Goal: Task Accomplishment & Management: Complete application form

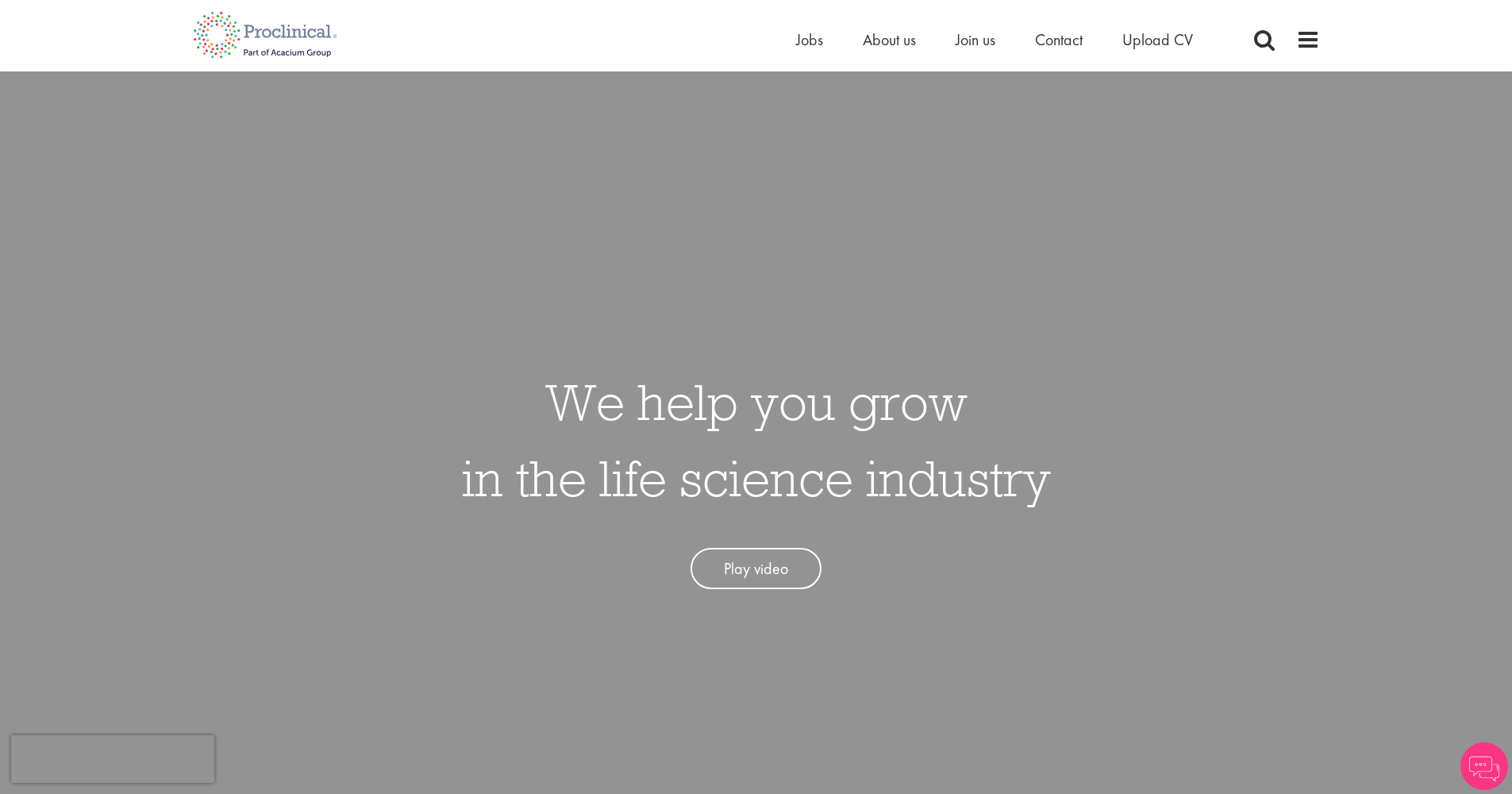
click at [1172, 36] on span "Upload CV" at bounding box center [1157, 40] width 71 height 21
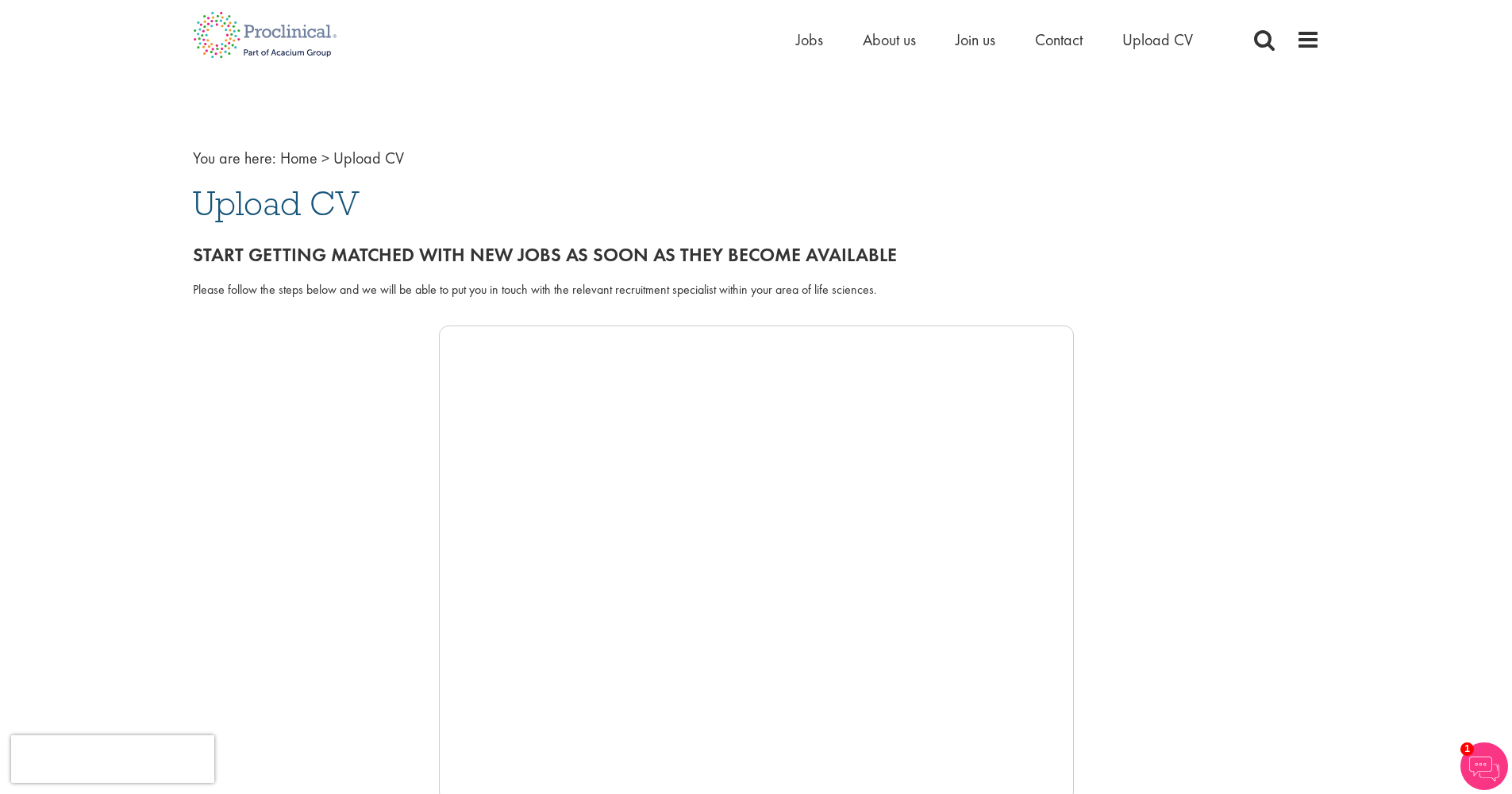
click at [592, 281] on div "Please follow the steps below and we will be able to put you in touch with the …" at bounding box center [756, 289] width 1127 height 18
drag, startPoint x: 389, startPoint y: 291, endPoint x: 849, endPoint y: 290, distance: 460.0
click at [849, 290] on div "Please follow the steps below and we will be able to put you in touch with the …" at bounding box center [756, 289] width 1127 height 18
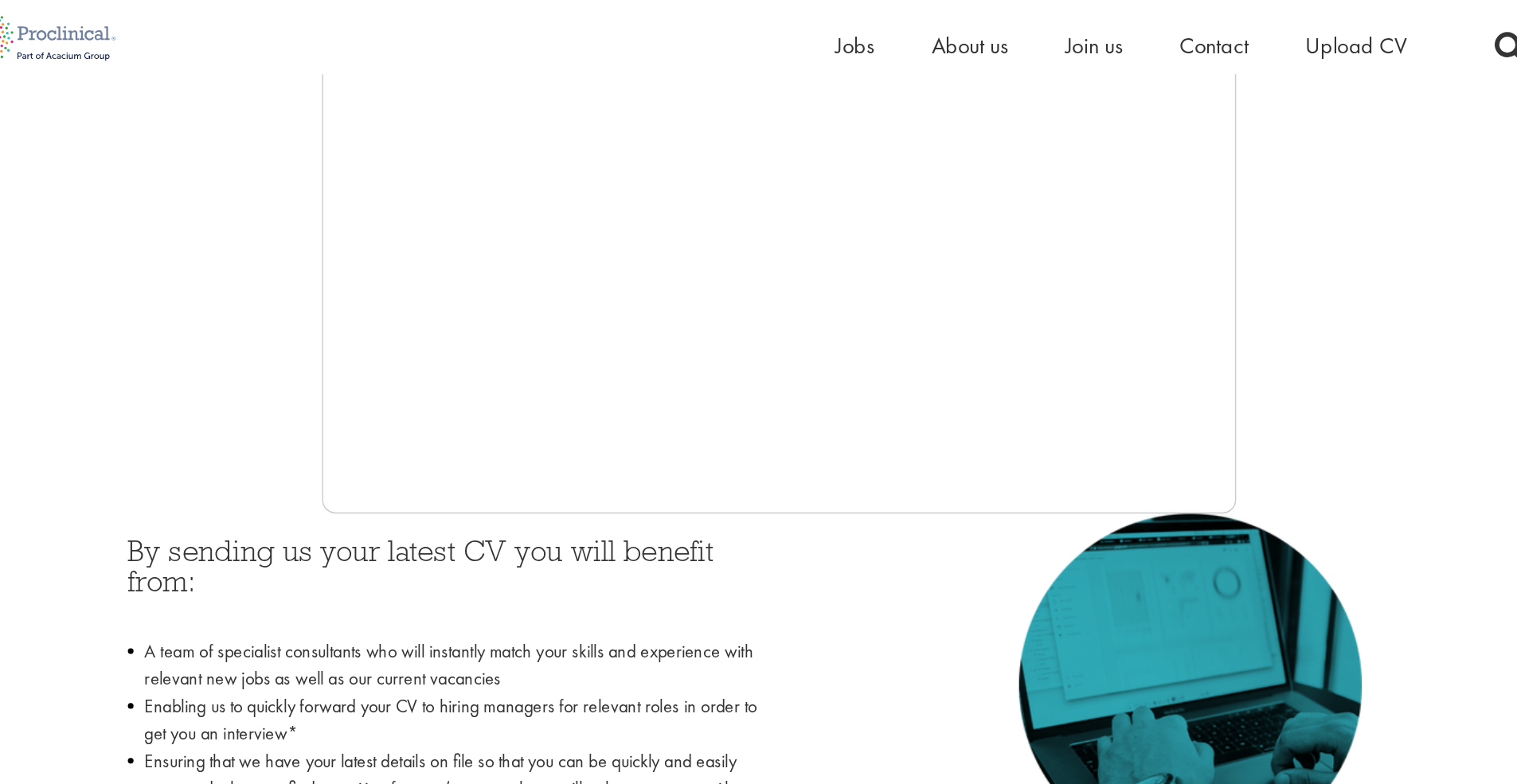
scroll to position [343, 0]
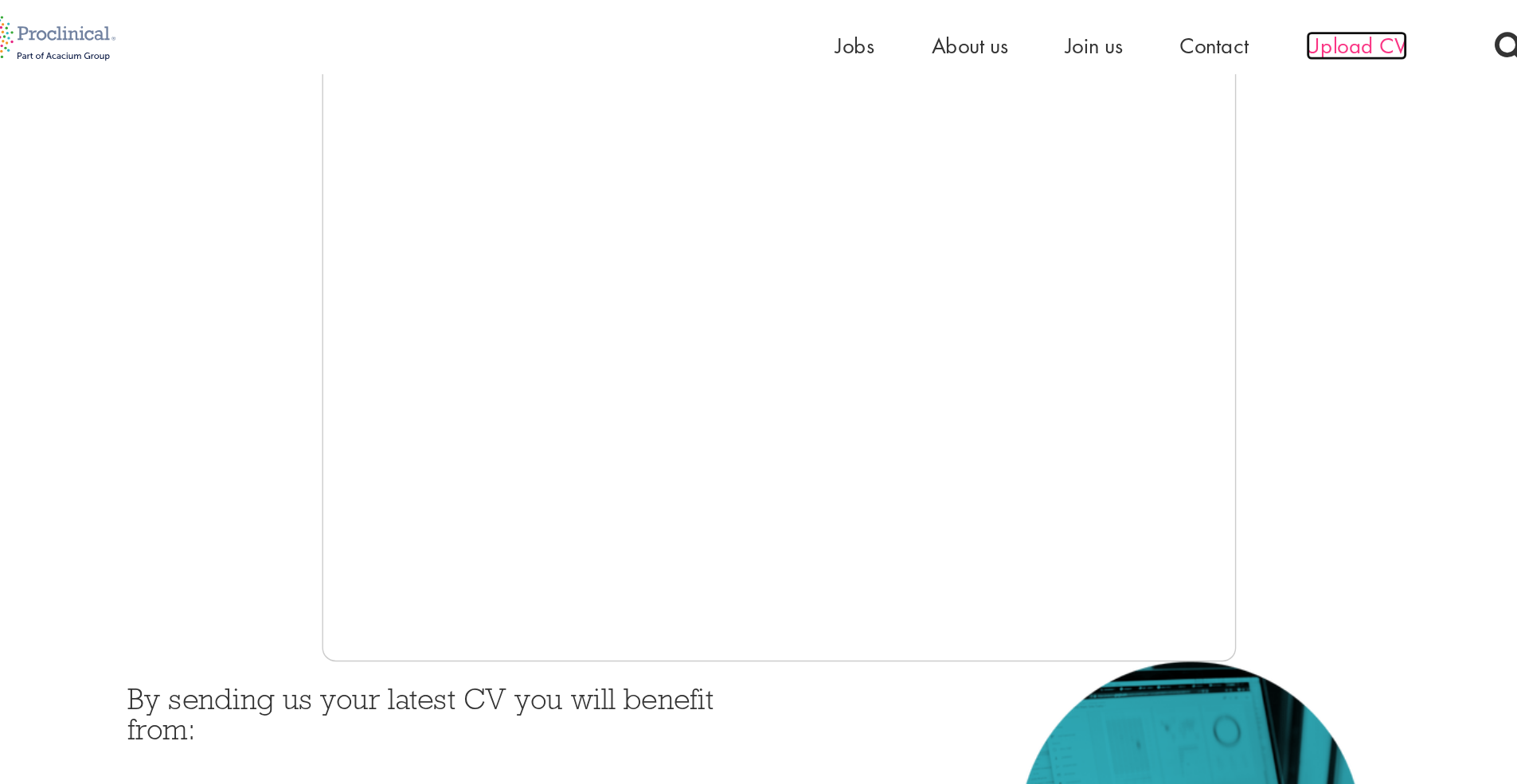
click at [1126, 36] on span "Upload CV" at bounding box center [1161, 32] width 71 height 21
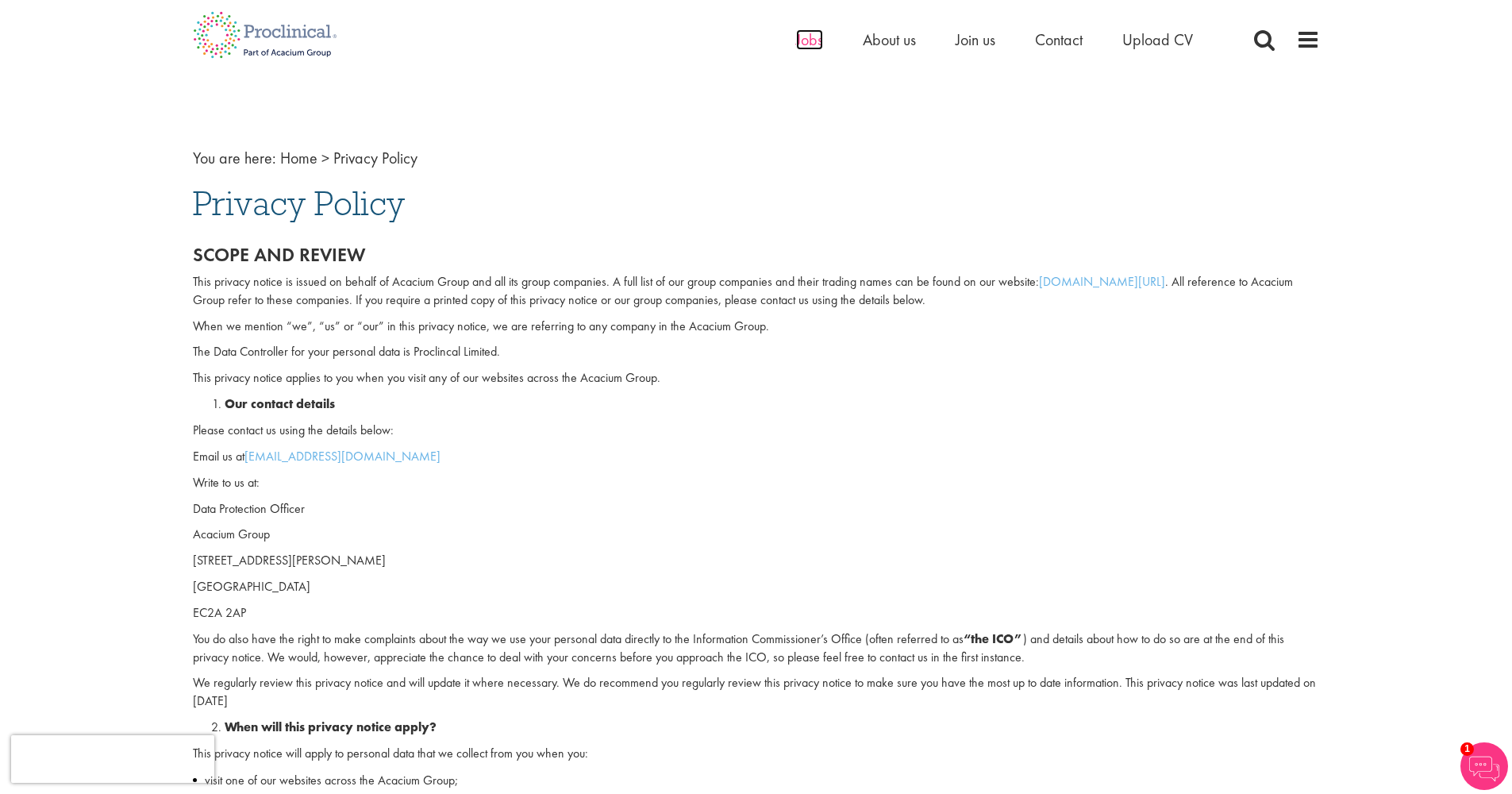
click at [817, 40] on span "Jobs" at bounding box center [809, 40] width 27 height 21
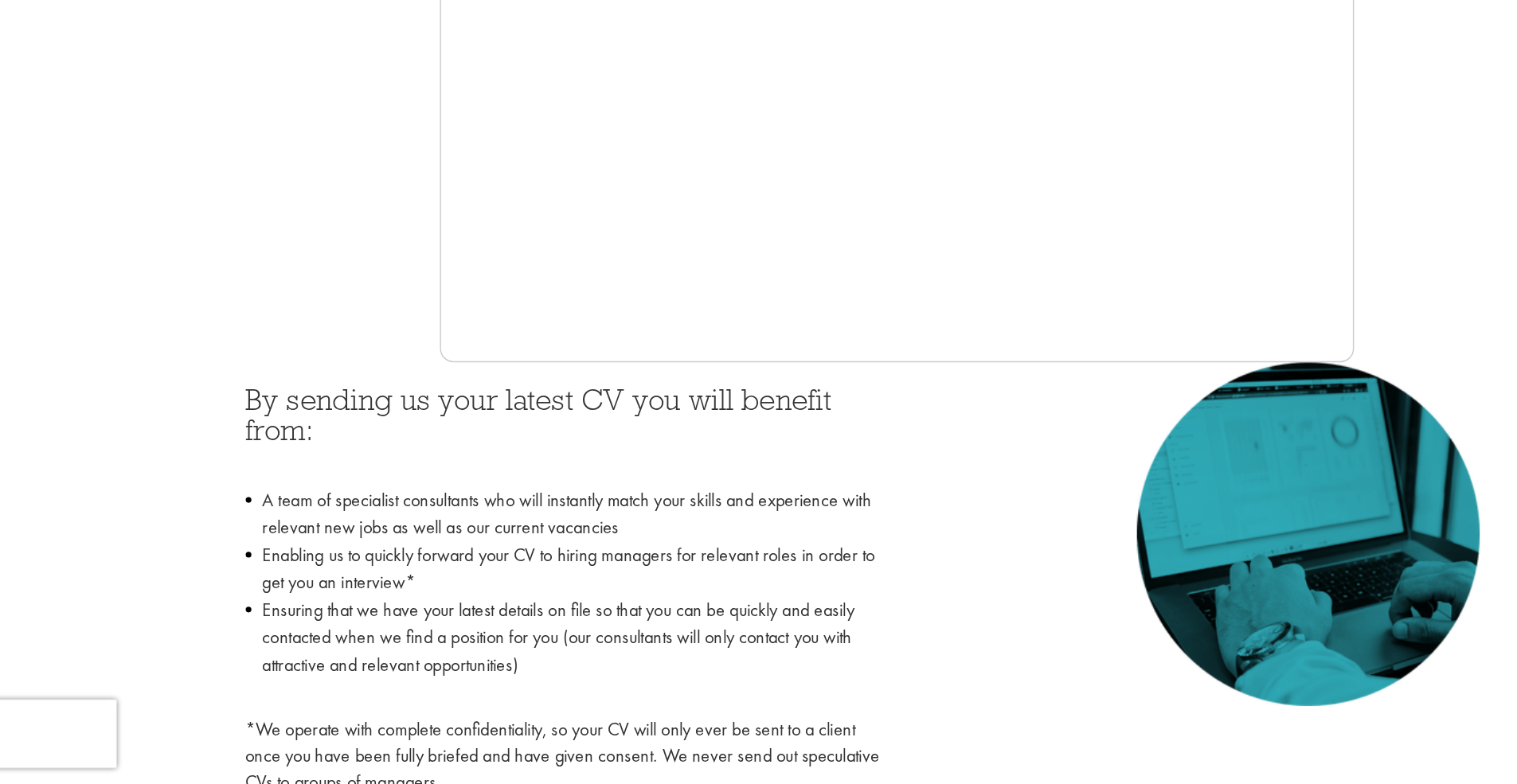
scroll to position [334, 0]
